Goal: Transaction & Acquisition: Purchase product/service

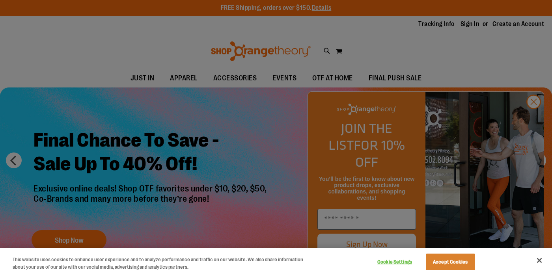
click at [541, 259] on button "Close" at bounding box center [539, 260] width 17 height 17
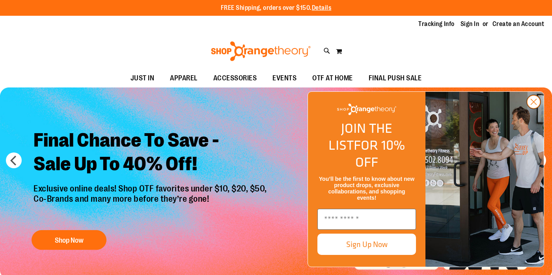
click at [535, 109] on circle "Close dialog" at bounding box center [534, 101] width 13 height 13
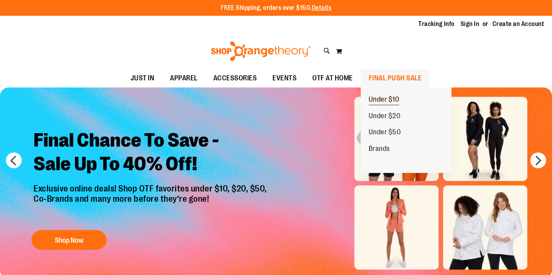
click at [382, 97] on span "Under $10" at bounding box center [384, 100] width 31 height 10
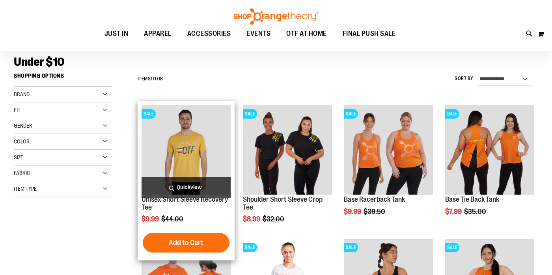
scroll to position [86, 0]
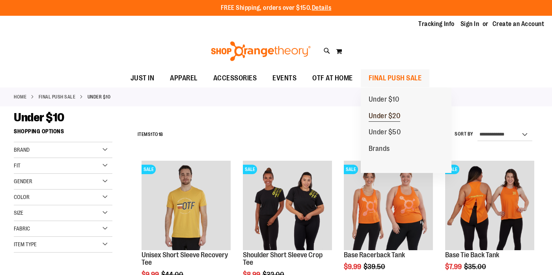
click at [377, 115] on span "Under $20" at bounding box center [385, 117] width 32 height 10
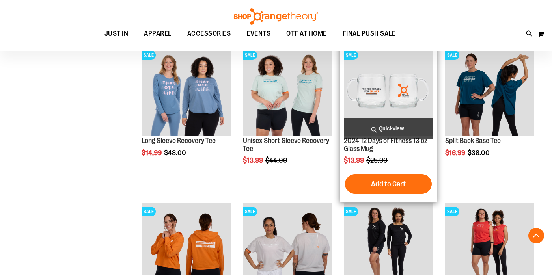
scroll to position [241, 0]
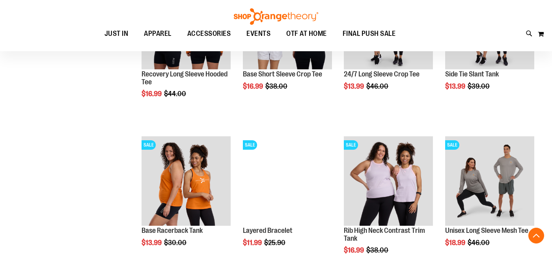
scroll to position [502, 0]
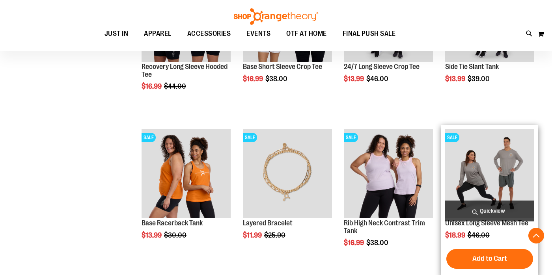
click at [501, 163] on img "product" at bounding box center [490, 173] width 89 height 89
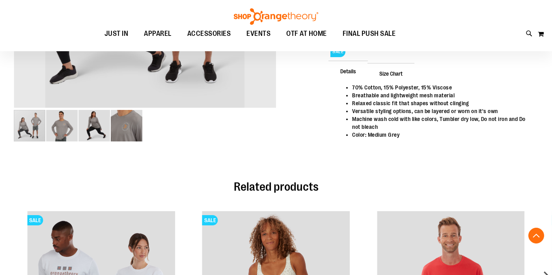
scroll to position [269, 0]
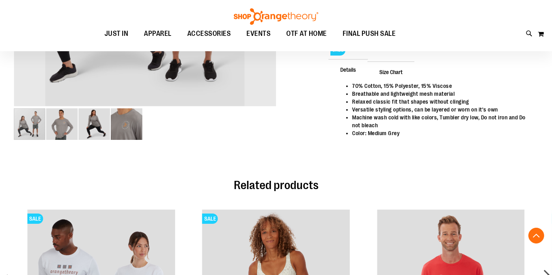
click at [124, 125] on img "image 4 of 4" at bounding box center [127, 125] width 32 height 32
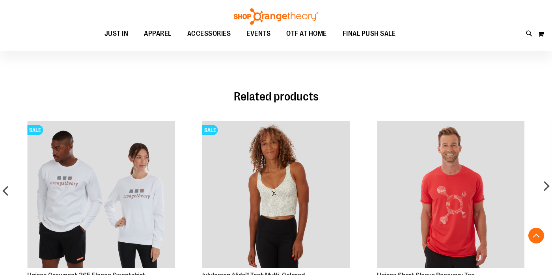
scroll to position [351, 0]
